Goal: Task Accomplishment & Management: Manage account settings

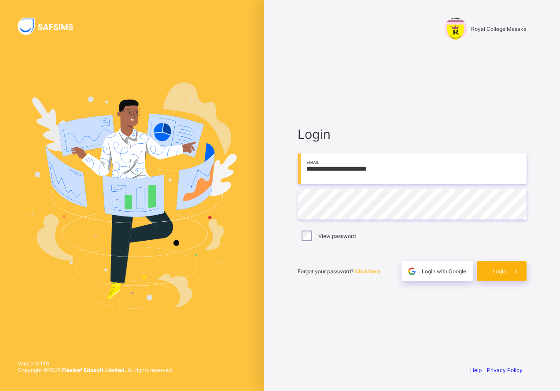
click at [506, 271] on span at bounding box center [516, 271] width 20 height 20
click at [504, 270] on span "Login" at bounding box center [500, 271] width 14 height 7
click at [462, 273] on span "Login with Google" at bounding box center [444, 271] width 44 height 7
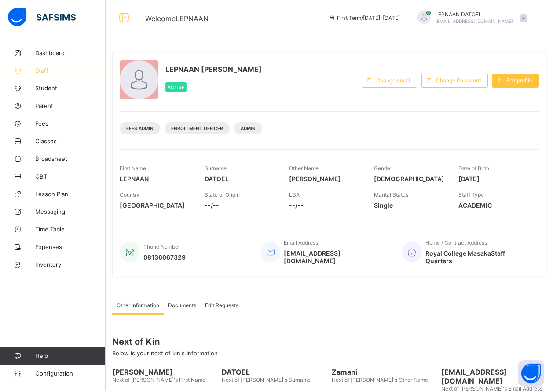
click at [61, 70] on span "Staff" at bounding box center [70, 70] width 70 height 7
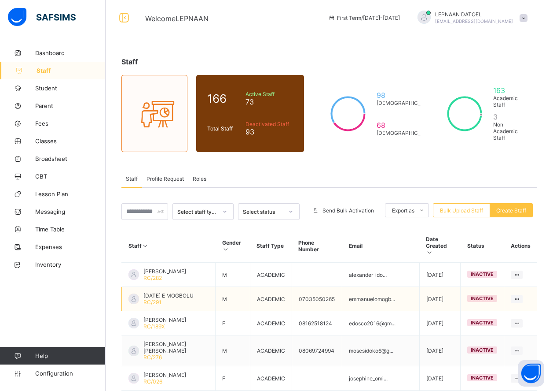
scroll to position [167, 0]
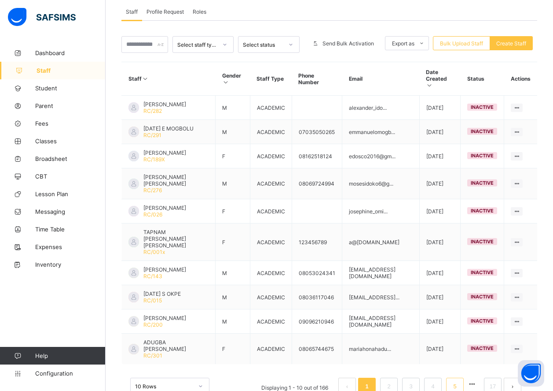
click at [459, 380] on link "5" at bounding box center [455, 385] width 8 height 11
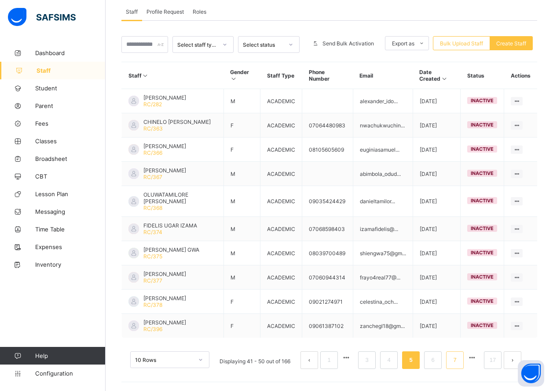
click at [457, 365] on li "7" at bounding box center [455, 360] width 18 height 18
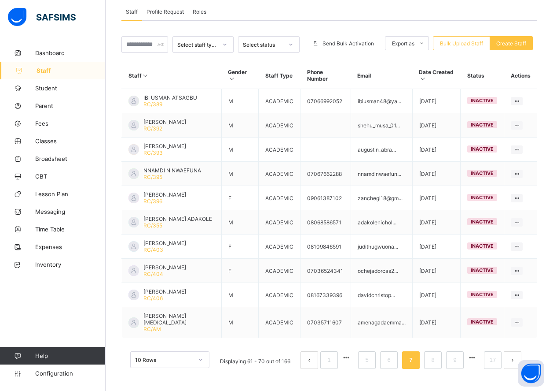
click at [478, 357] on button "button" at bounding box center [472, 357] width 11 height 7
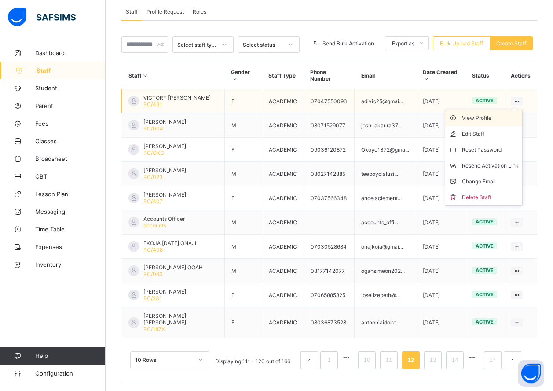
click at [506, 119] on div "View Profile" at bounding box center [490, 118] width 57 height 9
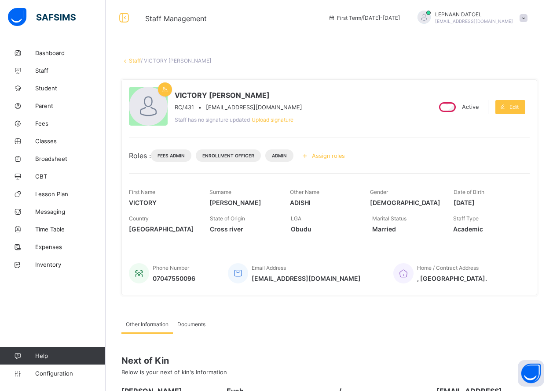
click at [137, 61] on link "Staff" at bounding box center [135, 60] width 12 height 7
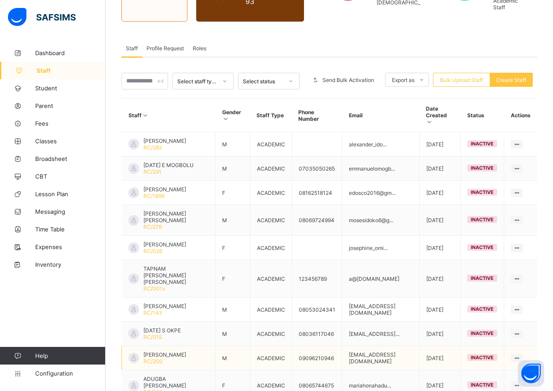
scroll to position [167, 0]
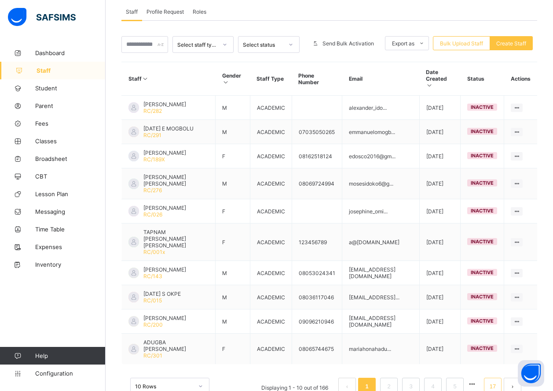
click at [499, 380] on link "17" at bounding box center [492, 385] width 11 height 11
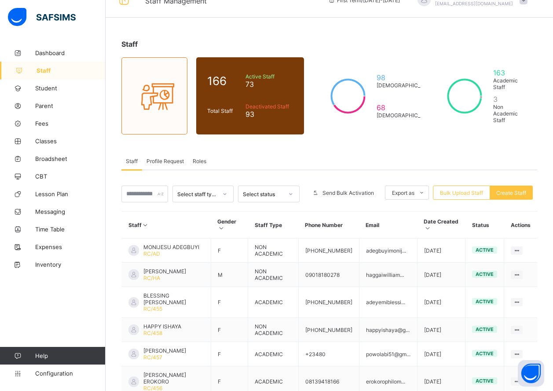
scroll to position [77, 0]
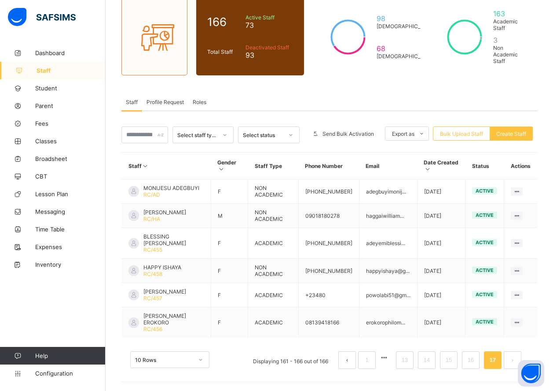
click at [354, 358] on button "prev page" at bounding box center [348, 360] width 18 height 18
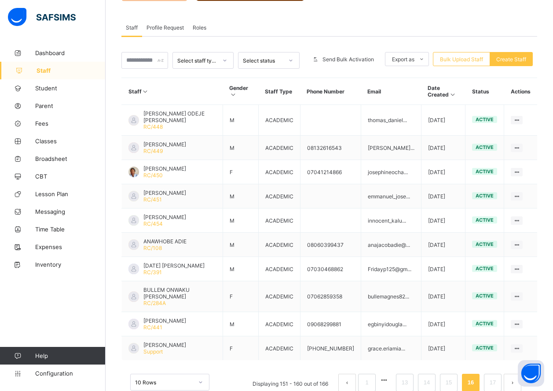
scroll to position [167, 0]
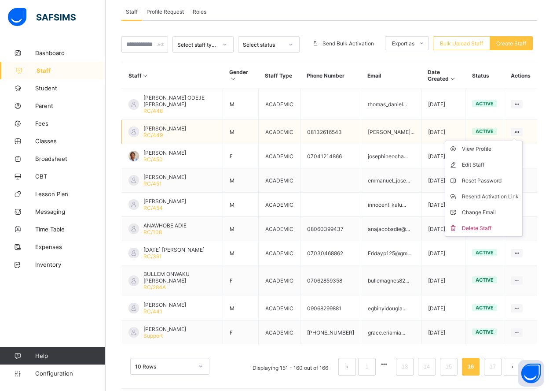
click at [521, 129] on icon at bounding box center [516, 132] width 7 height 7
click at [502, 145] on div "View Profile" at bounding box center [490, 148] width 57 height 9
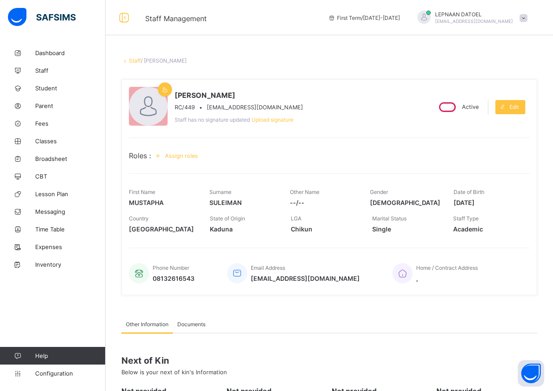
click at [134, 59] on link "Staff" at bounding box center [135, 60] width 12 height 7
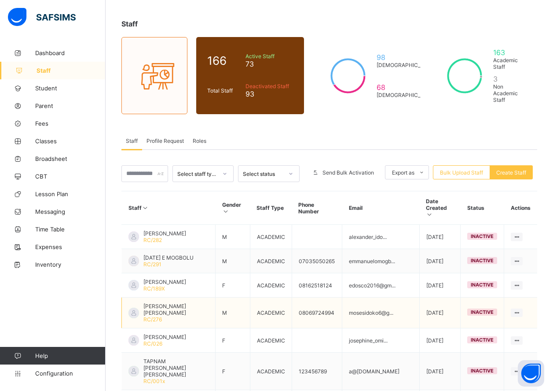
scroll to position [167, 0]
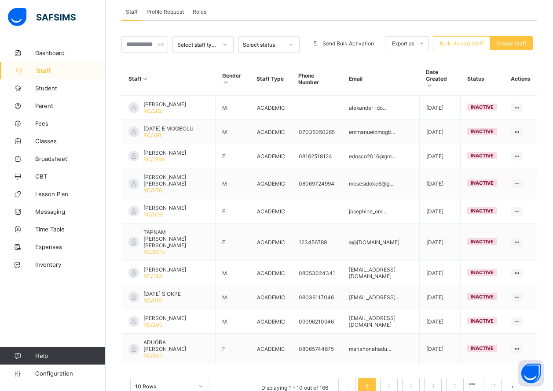
click at [477, 380] on button "button" at bounding box center [472, 383] width 11 height 7
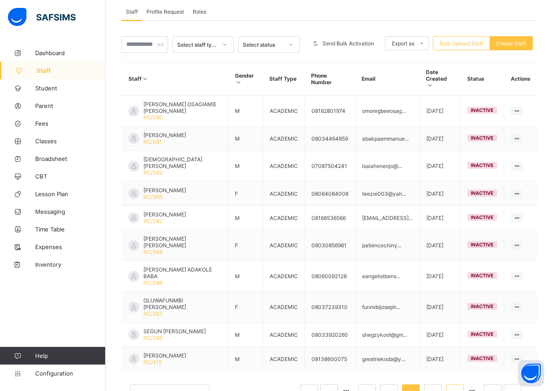
click at [459, 387] on link "8" at bounding box center [455, 392] width 8 height 11
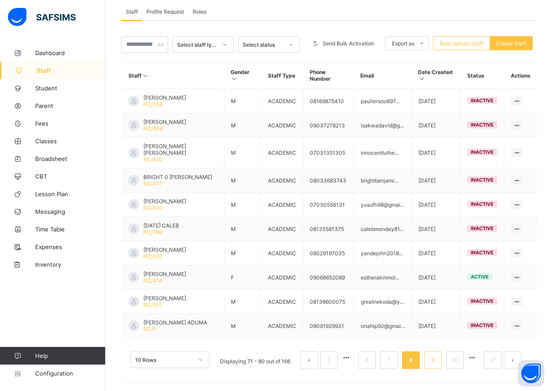
click at [437, 357] on link "9" at bounding box center [433, 359] width 8 height 11
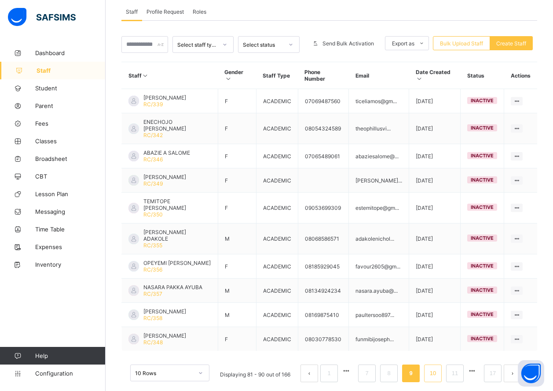
click at [439, 379] on link "10" at bounding box center [433, 372] width 11 height 11
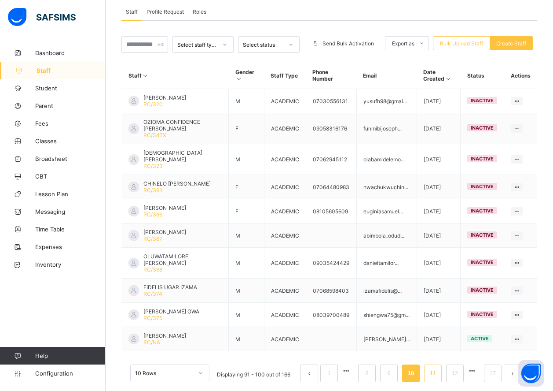
click at [439, 379] on link "11" at bounding box center [433, 372] width 11 height 11
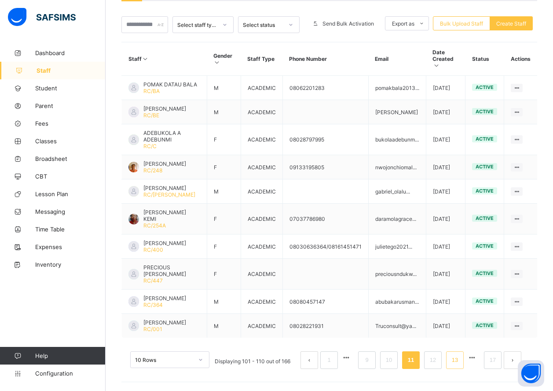
scroll to position [200, 0]
click at [439, 361] on link "12" at bounding box center [433, 359] width 11 height 11
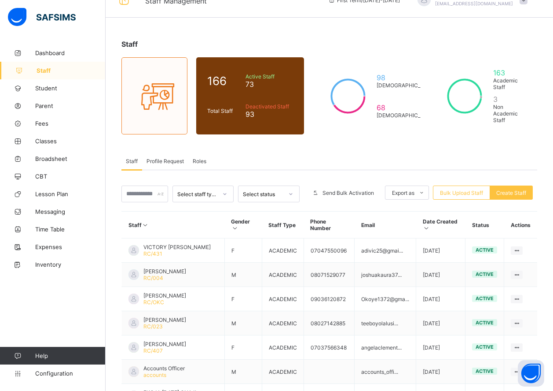
scroll to position [167, 0]
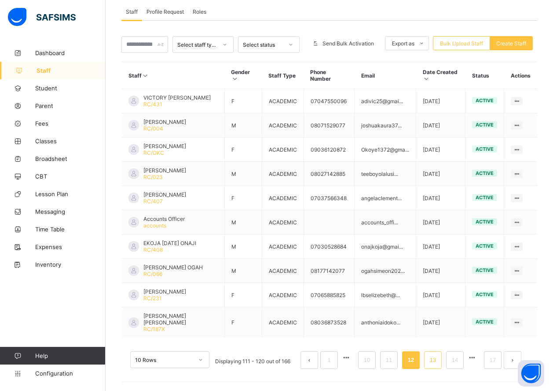
click at [439, 361] on link "13" at bounding box center [433, 359] width 11 height 11
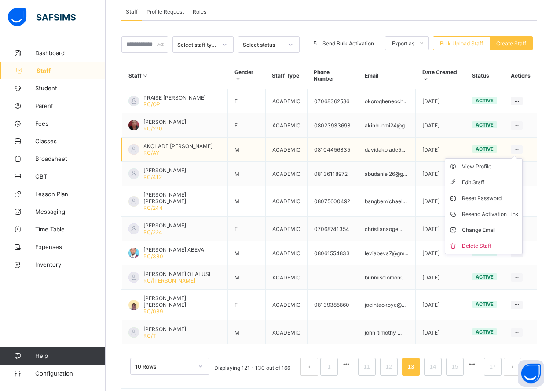
click at [521, 152] on icon at bounding box center [516, 149] width 7 height 7
click at [515, 167] on div "View Profile" at bounding box center [490, 166] width 57 height 9
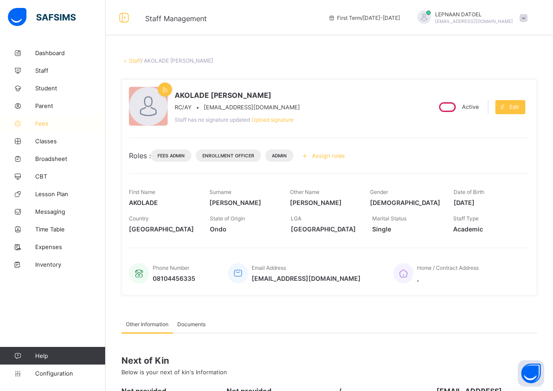
click at [50, 122] on span "Fees" at bounding box center [70, 123] width 70 height 7
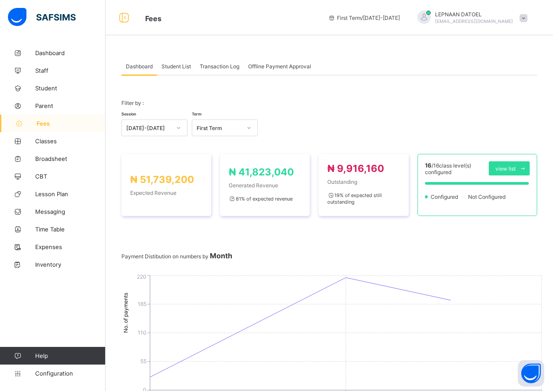
click at [182, 65] on span "Student List" at bounding box center [177, 66] width 30 height 7
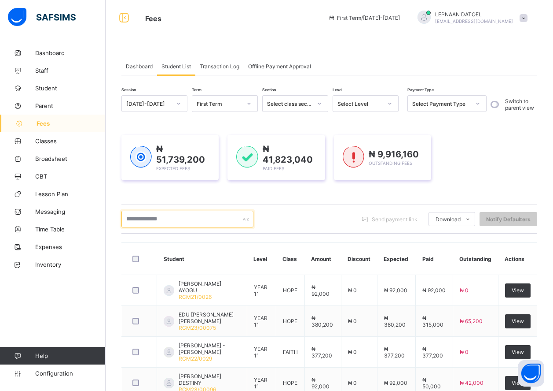
drag, startPoint x: 203, startPoint y: 221, endPoint x: 408, endPoint y: 187, distance: 208.0
click at [223, 219] on input "text" at bounding box center [188, 218] width 132 height 17
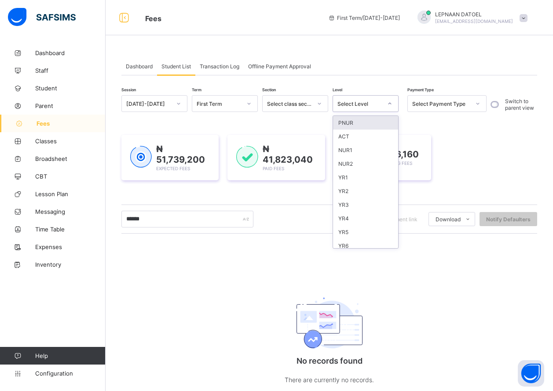
click at [362, 103] on div "Select Level" at bounding box center [360, 103] width 45 height 7
click at [354, 140] on div "ACT" at bounding box center [365, 136] width 65 height 14
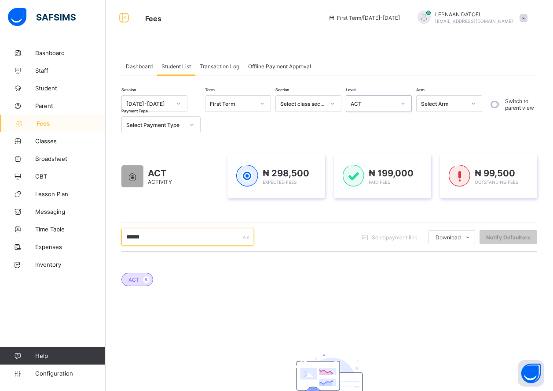
click at [155, 235] on input "******" at bounding box center [188, 237] width 132 height 17
type input "*"
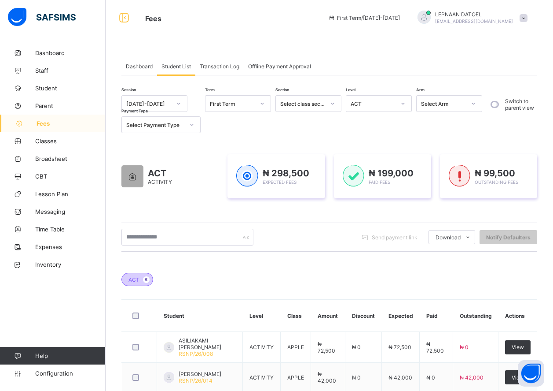
click at [147, 278] on icon at bounding box center [146, 279] width 7 height 5
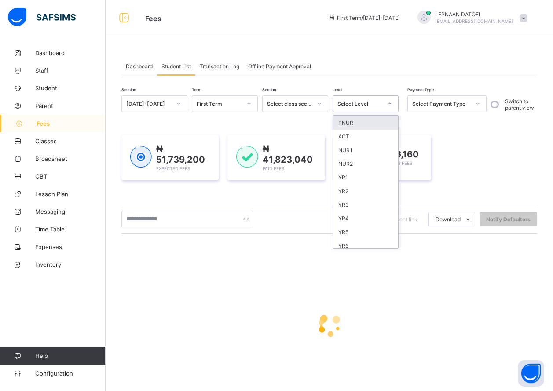
click at [387, 106] on div at bounding box center [390, 103] width 15 height 14
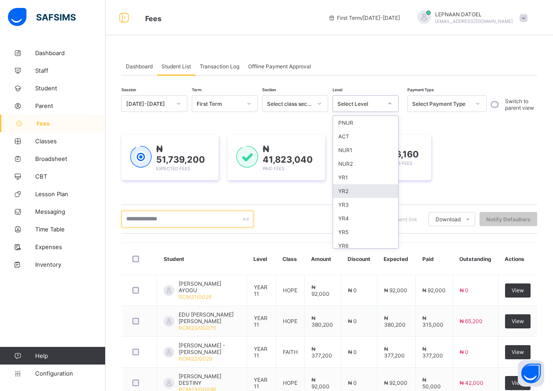
click at [230, 218] on input "text" at bounding box center [188, 218] width 132 height 17
click at [395, 244] on th "Expected" at bounding box center [396, 259] width 38 height 32
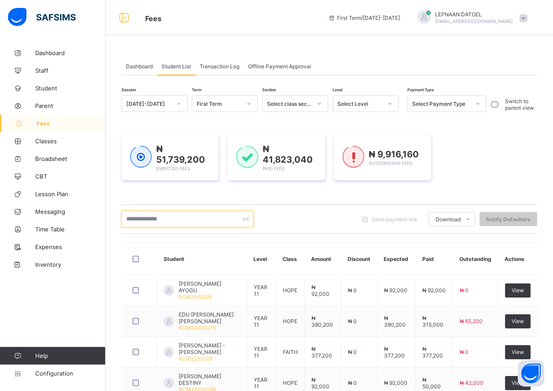
click at [150, 223] on input "text" at bounding box center [188, 218] width 132 height 17
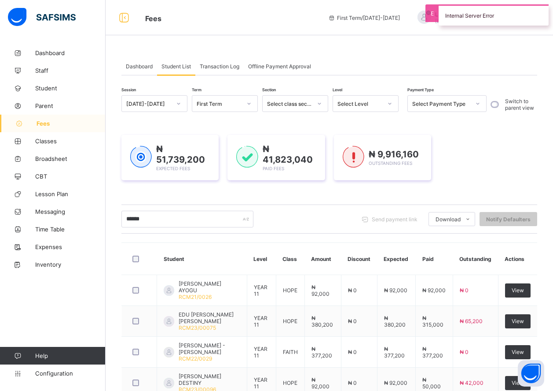
click at [369, 103] on div "Select Level" at bounding box center [360, 103] width 45 height 7
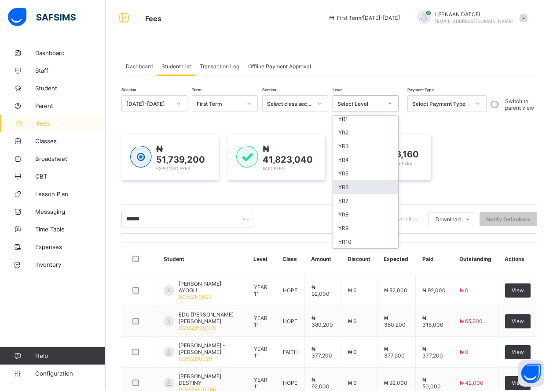
scroll to position [76, 0]
click at [359, 222] on div "YR10" at bounding box center [365, 224] width 65 height 14
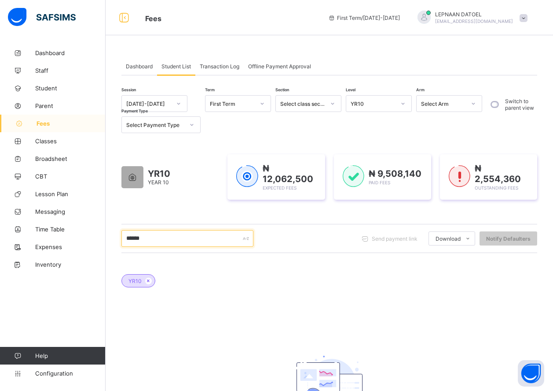
click at [150, 239] on input "******" at bounding box center [188, 238] width 132 height 17
type input "*"
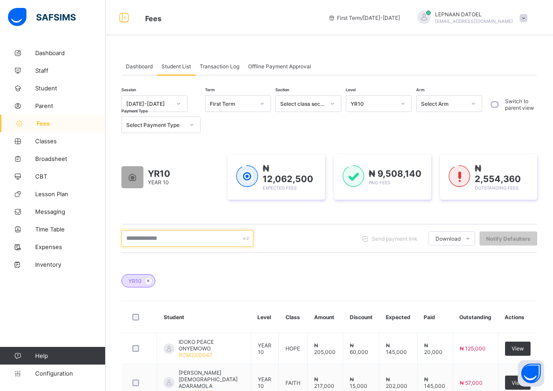
scroll to position [301, 0]
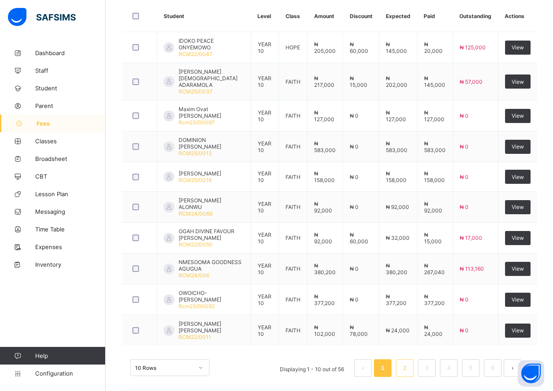
click at [409, 362] on link "2" at bounding box center [405, 367] width 8 height 11
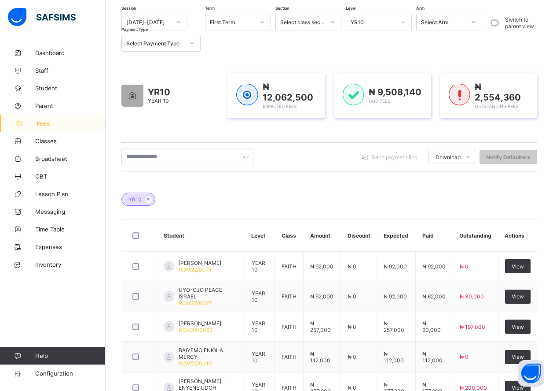
scroll to position [299, 0]
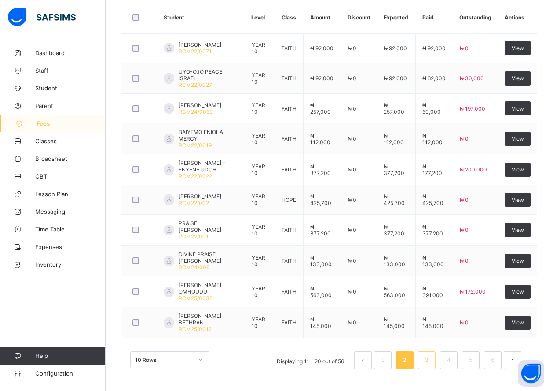
click at [431, 358] on link "3" at bounding box center [427, 359] width 8 height 11
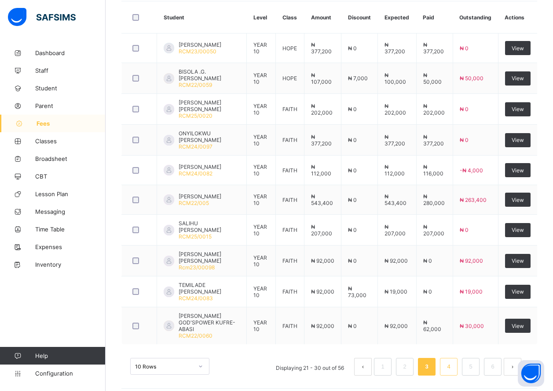
click at [453, 361] on link "4" at bounding box center [449, 366] width 8 height 11
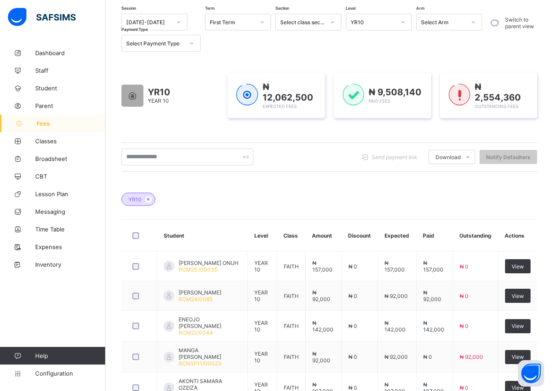
scroll to position [298, 0]
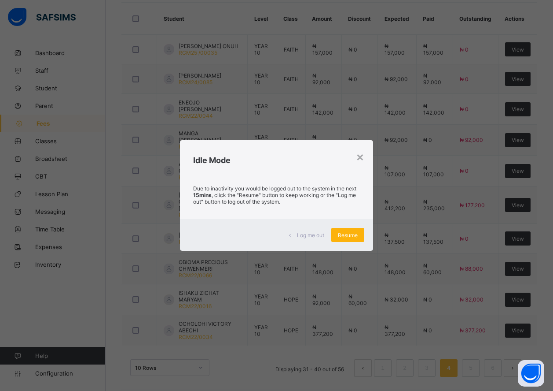
click at [346, 234] on span "Resume" at bounding box center [348, 235] width 20 height 7
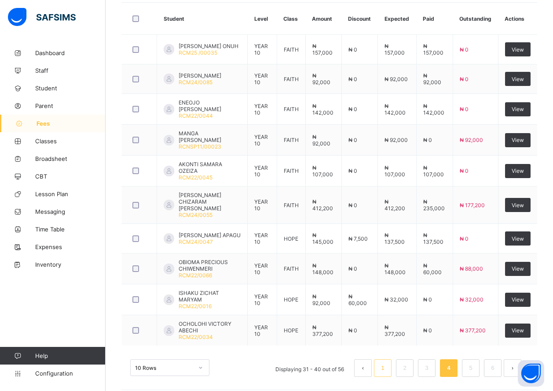
click at [384, 359] on li "1" at bounding box center [383, 368] width 18 height 18
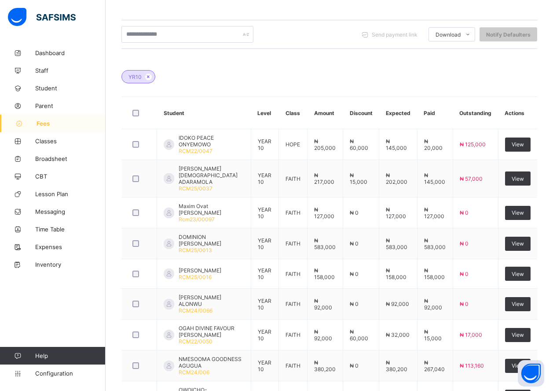
scroll to position [34, 0]
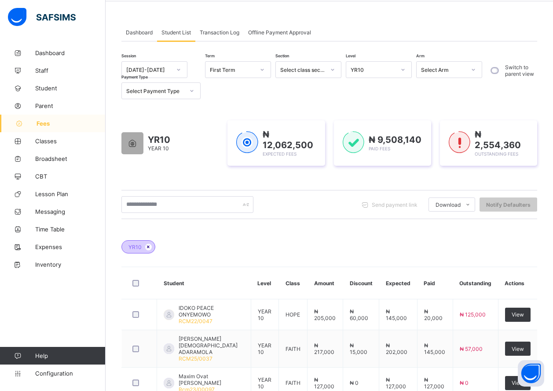
click at [148, 248] on icon at bounding box center [148, 246] width 7 height 5
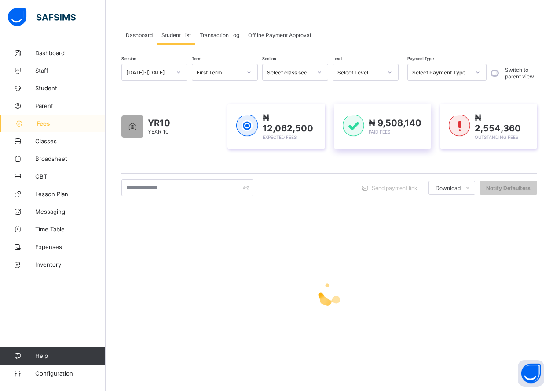
scroll to position [31, 0]
click at [393, 71] on div at bounding box center [390, 72] width 15 height 14
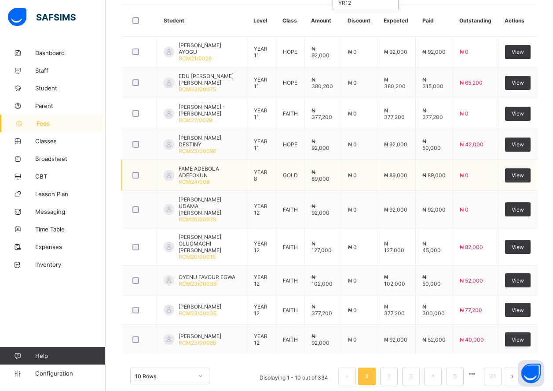
scroll to position [248, 0]
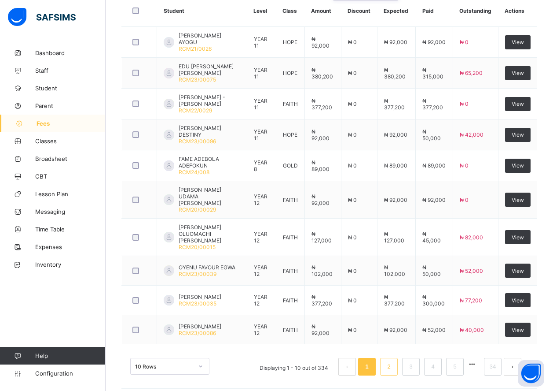
click at [393, 364] on link "2" at bounding box center [389, 366] width 8 height 11
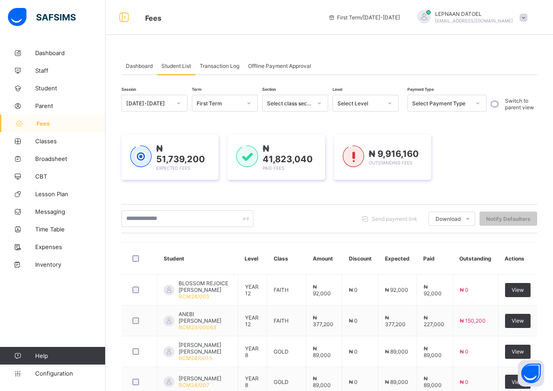
scroll to position [0, 0]
click at [387, 106] on icon at bounding box center [389, 103] width 5 height 9
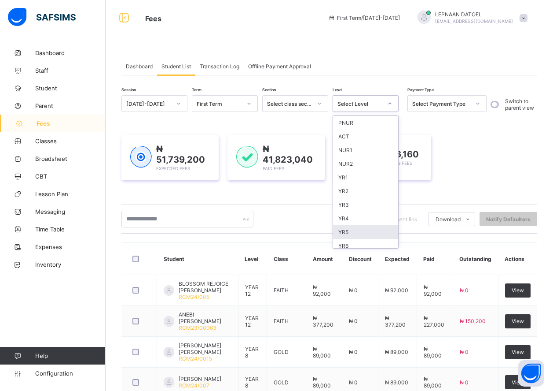
scroll to position [86, 0]
click at [365, 229] on div "YR11" at bounding box center [365, 228] width 65 height 14
click at [354, 228] on div "Send payment link Download Students Payment Students Payment Status Student Ite…" at bounding box center [330, 218] width 416 height 29
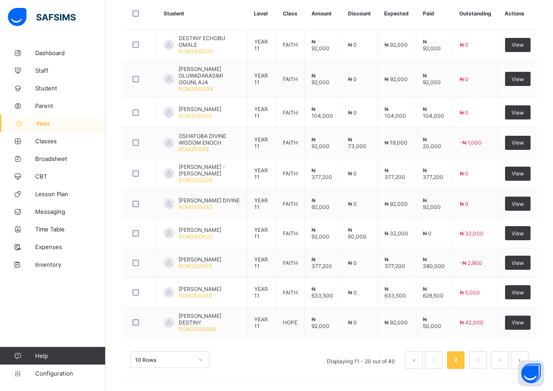
scroll to position [305, 0]
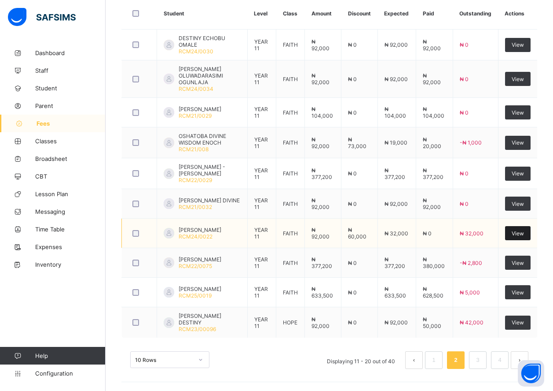
click at [521, 234] on span "View" at bounding box center [518, 233] width 12 height 7
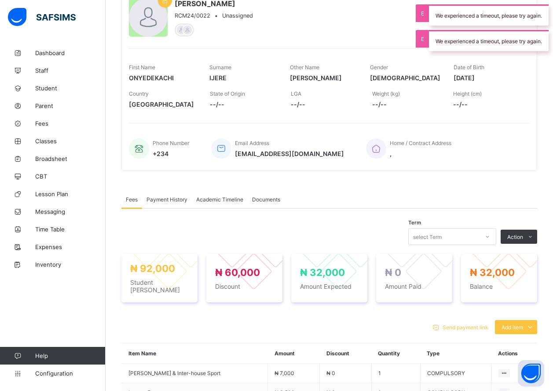
scroll to position [266, 0]
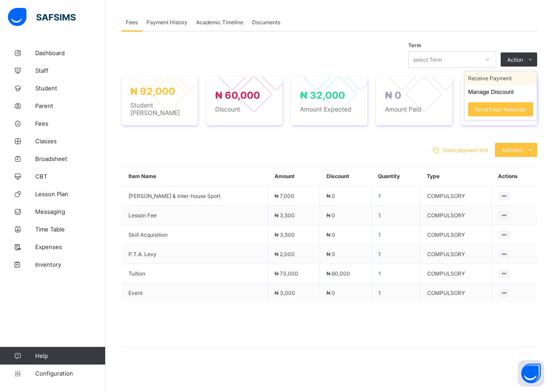
click at [515, 80] on li "Receive Payment" at bounding box center [501, 78] width 72 height 14
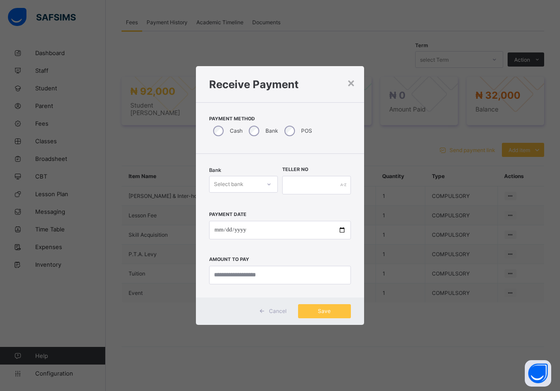
click at [271, 184] on icon at bounding box center [268, 184] width 5 height 9
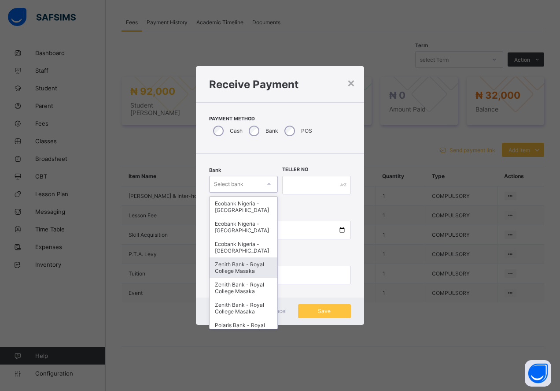
click at [244, 277] on div "Zenith Bank - Royal College Masaka" at bounding box center [244, 267] width 68 height 20
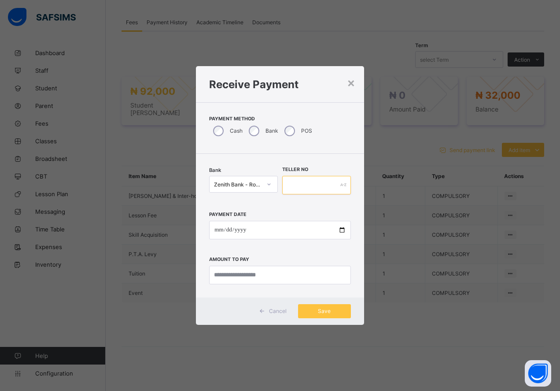
click at [292, 187] on input "text" at bounding box center [316, 185] width 69 height 18
click at [303, 186] on input "*******" at bounding box center [316, 185] width 69 height 18
type input "*******"
click at [341, 230] on input "date" at bounding box center [280, 230] width 142 height 18
type input "**********"
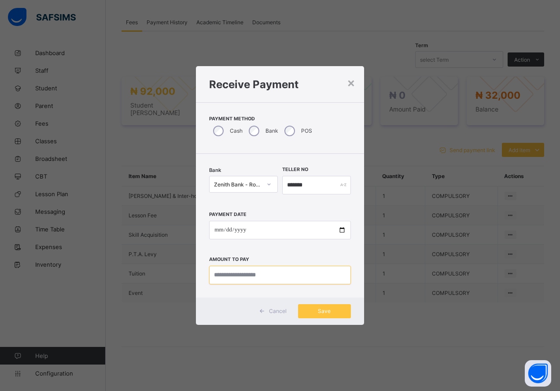
click at [295, 277] on input "currency" at bounding box center [280, 275] width 142 height 18
type input "********"
click at [335, 314] on div "Save" at bounding box center [324, 311] width 53 height 14
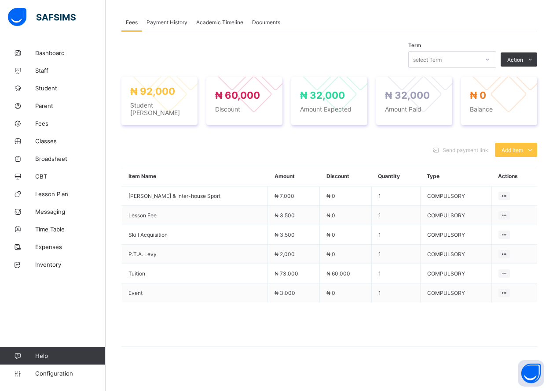
click at [166, 25] on span "Payment History" at bounding box center [167, 22] width 41 height 7
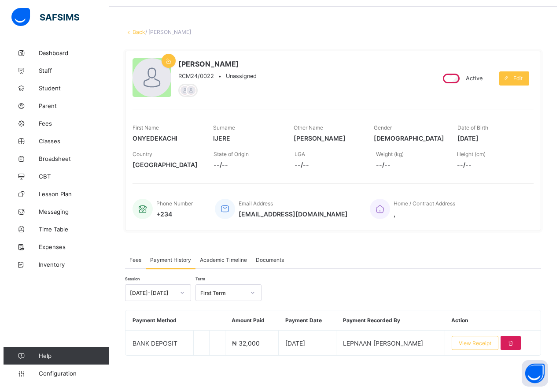
scroll to position [29, 0]
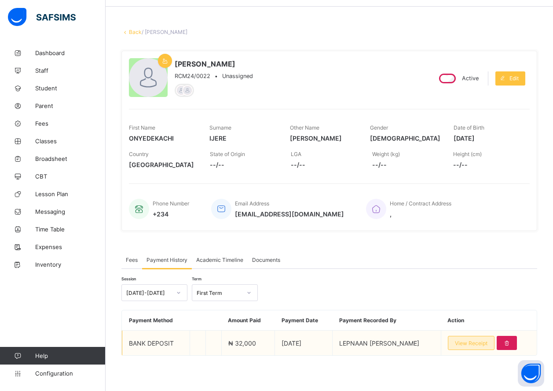
click at [488, 345] on span "View Receipt" at bounding box center [471, 342] width 33 height 7
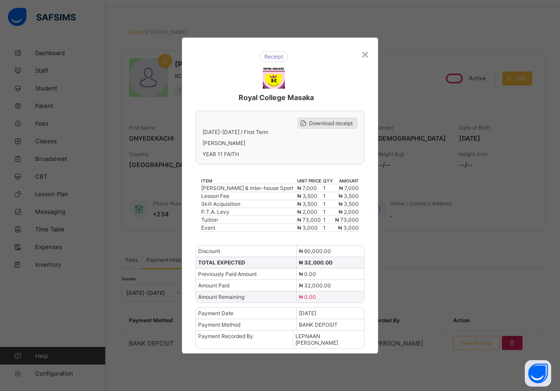
click at [333, 123] on span "Download receipt" at bounding box center [331, 123] width 44 height 7
